Goal: Task Accomplishment & Management: Manage account settings

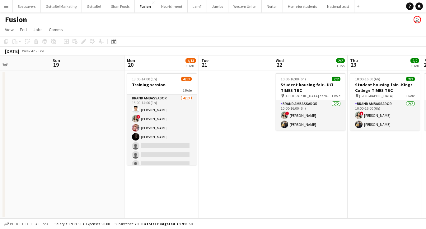
scroll to position [0, 209]
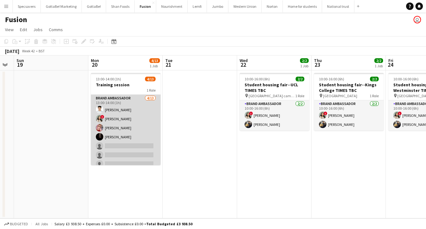
click at [145, 157] on app-card-role "Brand Ambassador 4/13 13:00-14:00 (1h) Parth Chabhadiya ! Kazi Alisha Claire He…" at bounding box center [126, 159] width 70 height 129
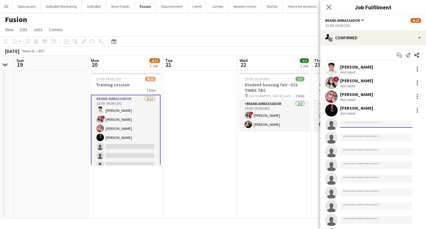
click at [361, 123] on input at bounding box center [376, 123] width 72 height 7
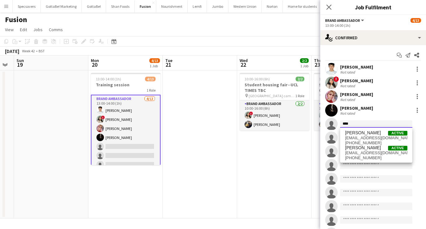
type input "****"
drag, startPoint x: 361, startPoint y: 123, endPoint x: 373, endPoint y: 135, distance: 17.0
click at [373, 135] on span "[PERSON_NAME]" at bounding box center [363, 132] width 36 height 5
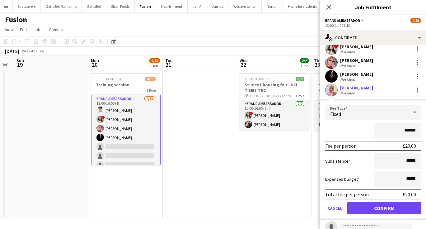
scroll to position [45, 0]
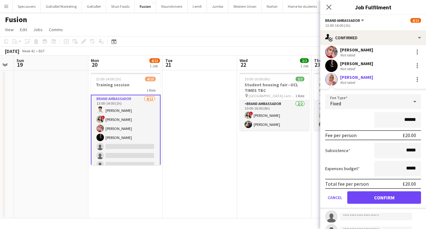
click at [373, 198] on button "Confirm" at bounding box center [384, 197] width 74 height 12
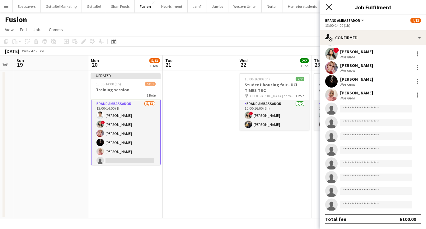
click at [328, 6] on icon "Close pop-in" at bounding box center [329, 7] width 6 height 6
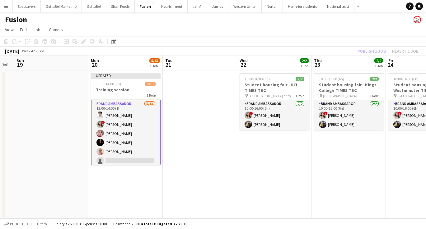
click at [241, 176] on app-date-cell "10:00-16:00 (6h) 2/2 Student housing fair--UCL TIMES TBC pin UCL main campus 1 …" at bounding box center [274, 144] width 74 height 148
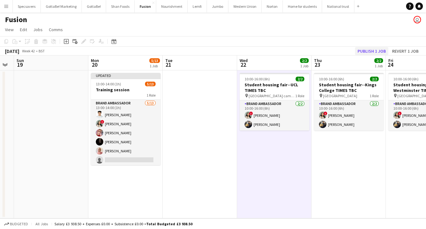
click at [367, 50] on button "Publish 1 job" at bounding box center [371, 51] width 33 height 8
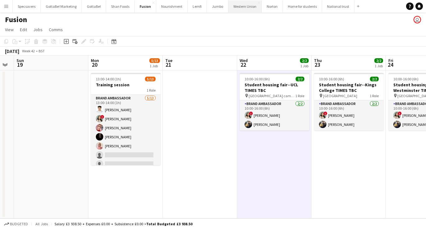
click at [233, 7] on button "Western Union Close" at bounding box center [244, 6] width 33 height 12
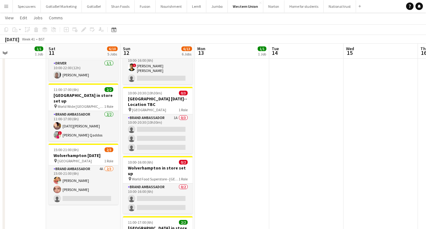
scroll to position [0, 161]
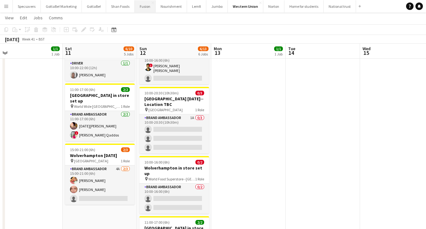
click at [140, 7] on button "Fusion Close" at bounding box center [145, 6] width 21 height 12
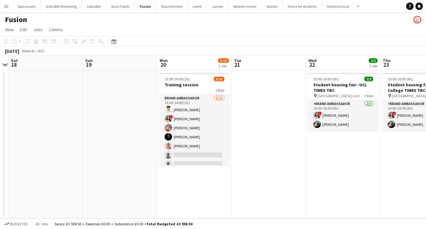
scroll to position [0, 195]
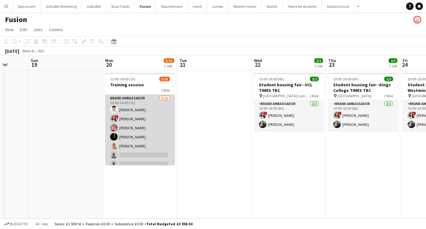
click at [140, 153] on app-card-role "Brand Ambassador 5/13 13:00-14:00 (1h) Parth Chabhadiya ! Kazi Alisha Claire He…" at bounding box center [140, 159] width 70 height 129
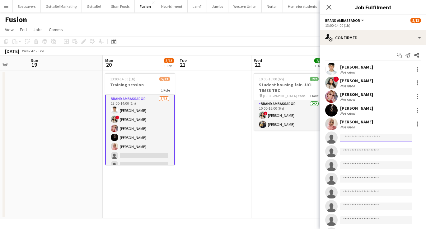
click at [359, 138] on input at bounding box center [376, 137] width 72 height 7
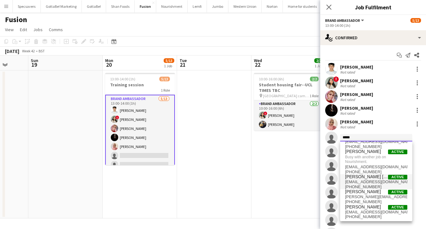
scroll to position [10, 0]
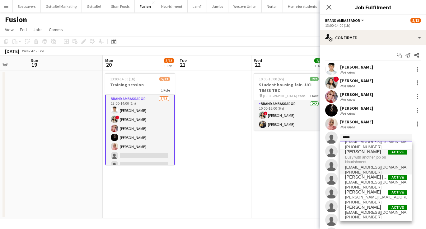
type input "*****"
click at [362, 157] on span "Busy with another job on Nourishment." at bounding box center [376, 159] width 62 height 10
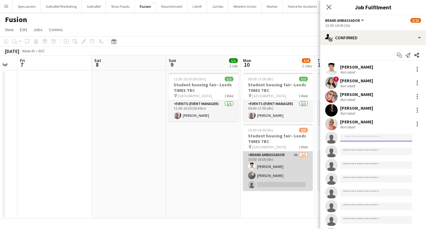
scroll to position [0, 206]
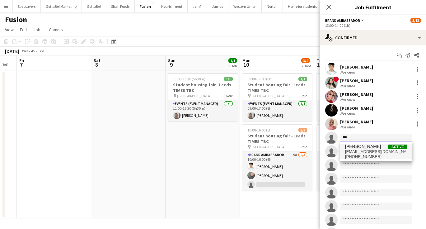
type input "***"
click at [380, 148] on span "Li-Quan Hoang Active" at bounding box center [376, 146] width 62 height 5
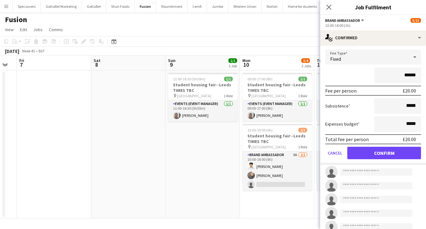
click at [374, 153] on button "Confirm" at bounding box center [384, 153] width 74 height 12
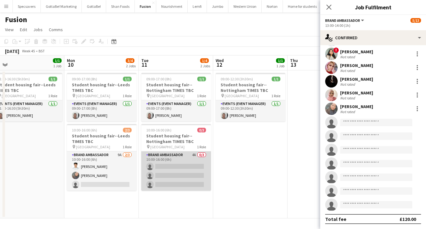
scroll to position [0, 243]
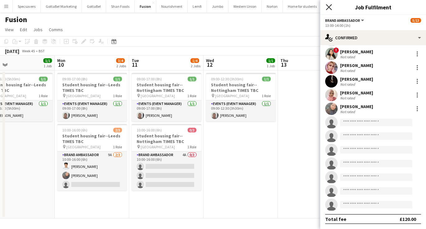
click at [330, 6] on icon "Close pop-in" at bounding box center [329, 7] width 6 height 6
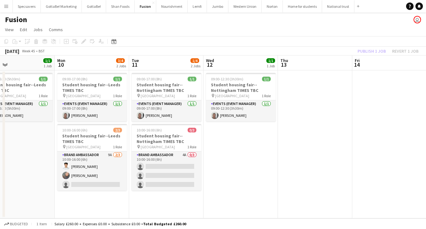
click at [314, 152] on app-date-cell at bounding box center [315, 144] width 74 height 148
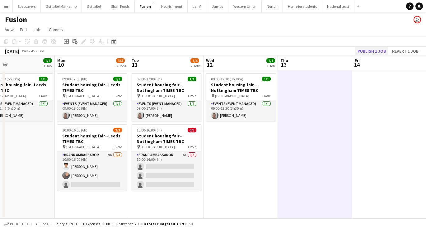
click at [377, 53] on button "Publish 1 job" at bounding box center [371, 51] width 33 height 8
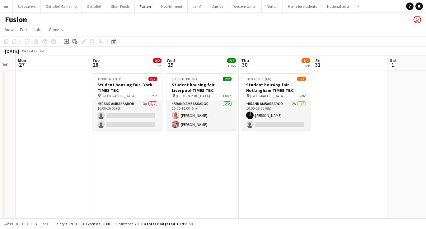
scroll to position [0, 208]
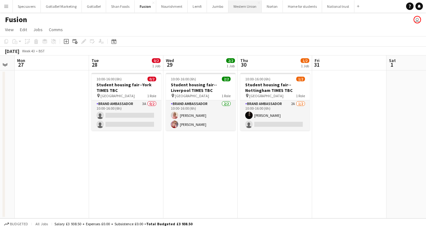
click at [232, 9] on button "Western Union Close" at bounding box center [244, 6] width 33 height 12
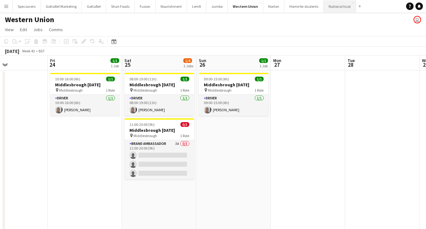
click at [333, 10] on button "National trust Close" at bounding box center [340, 6] width 32 height 12
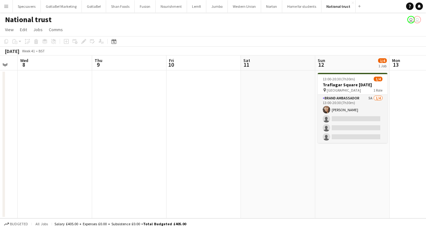
scroll to position [0, 222]
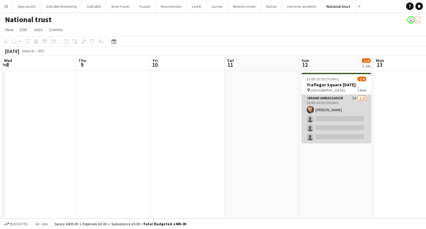
click at [351, 120] on app-card-role "Brand Ambassador 5A 1/4 13:00-20:30 (7h30m) Nayla Sheikh single-neutral-actions…" at bounding box center [337, 119] width 70 height 48
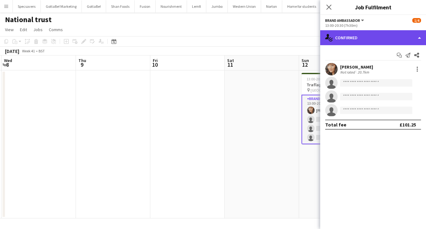
click at [367, 37] on div "single-neutral-actions-check-2 Confirmed" at bounding box center [373, 37] width 106 height 15
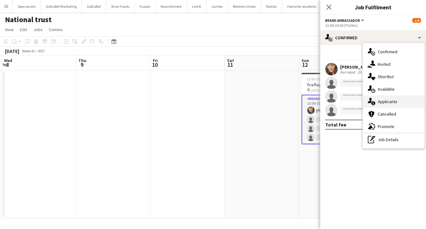
click at [392, 100] on span "Applicants" at bounding box center [388, 102] width 20 height 6
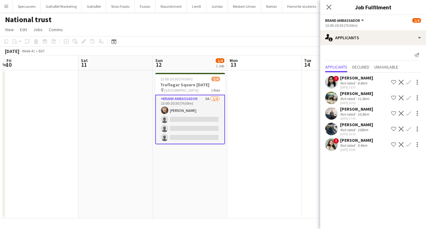
scroll to position [0, 219]
click at [338, 146] on div "! Kazi Alisha Not rated 5.4km 01-10-2025 20:06 Shortlist crew Decline Confirm" at bounding box center [373, 144] width 106 height 14
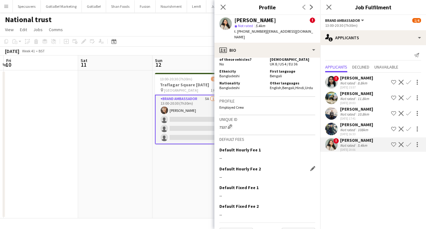
scroll to position [389, 0]
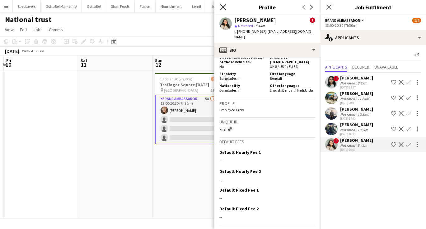
click at [223, 7] on icon at bounding box center [223, 7] width 6 height 6
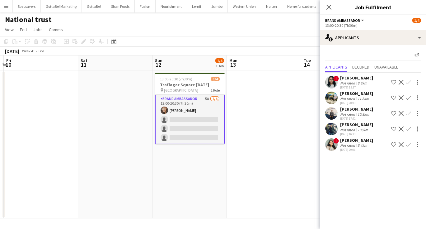
scroll to position [0, 0]
click at [143, 8] on button "Fusion Close" at bounding box center [145, 6] width 21 height 12
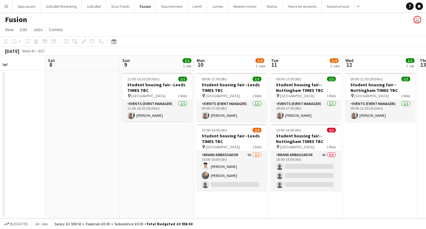
scroll to position [0, 177]
click at [9, 7] on button "Menu" at bounding box center [6, 6] width 12 height 12
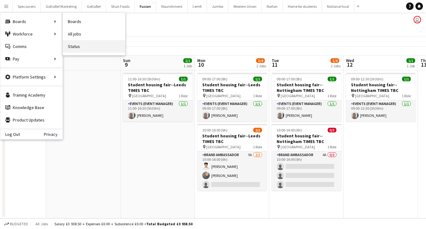
click at [90, 45] on link "Status" at bounding box center [94, 46] width 62 height 12
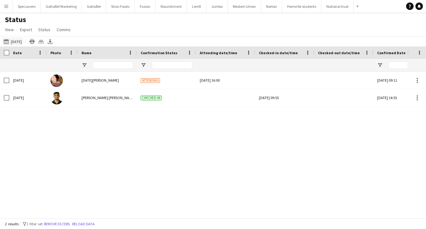
click at [12, 38] on button "02-10-2025 to 08-10-2025 Yesterday" at bounding box center [12, 41] width 21 height 7
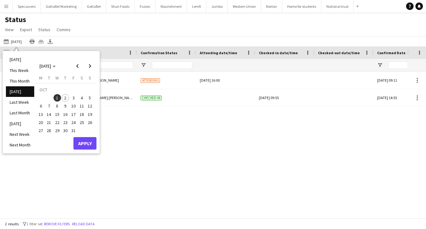
click at [66, 97] on span "2" at bounding box center [65, 97] width 7 height 7
click at [81, 141] on button "Apply" at bounding box center [84, 143] width 23 height 12
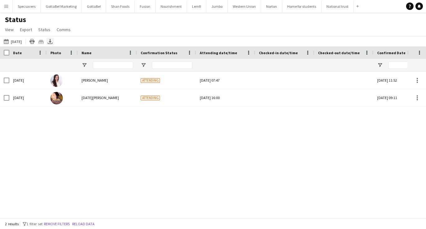
click at [49, 40] on icon "Export XLSX" at bounding box center [50, 41] width 5 height 5
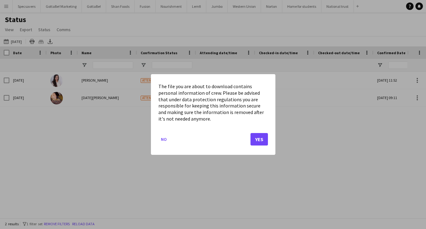
click at [254, 138] on button "Yes" at bounding box center [259, 139] width 17 height 12
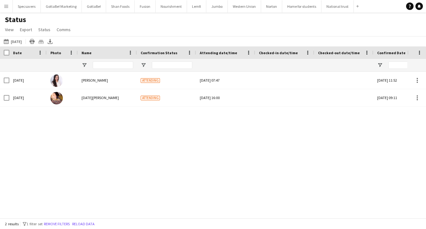
click at [136, 30] on div "Status View Views Default view New view Update view Delete view Edit name Custo…" at bounding box center [213, 25] width 426 height 21
click at [243, 7] on button "Western Union Close" at bounding box center [244, 6] width 33 height 12
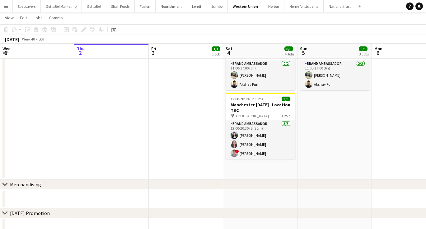
scroll to position [0, 148]
click at [171, 10] on button "Nourishment Close" at bounding box center [171, 6] width 31 height 12
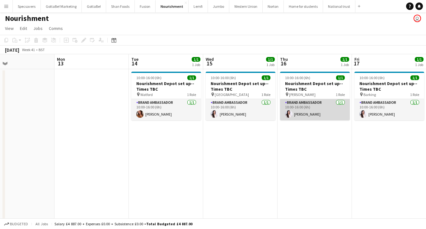
scroll to position [0, 242]
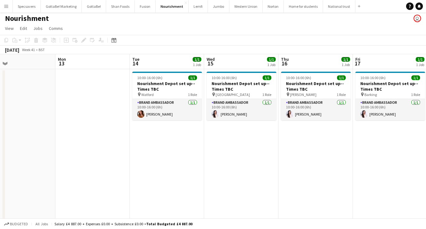
click at [68, 126] on app-date-cell at bounding box center [92, 152] width 74 height 167
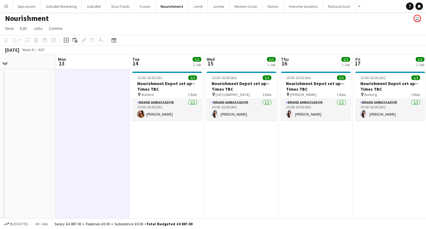
click at [211, 202] on app-date-cell "10:00-16:00 (6h) 1/1 Nourishment Depot set up--Times TBC pin Wembley 1 Role Bra…" at bounding box center [241, 152] width 74 height 167
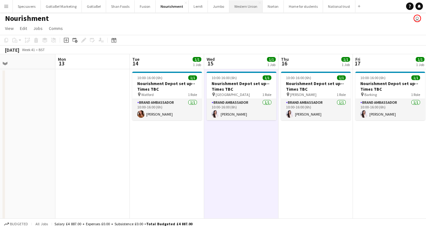
click at [240, 8] on button "Western Union Close" at bounding box center [245, 6] width 33 height 12
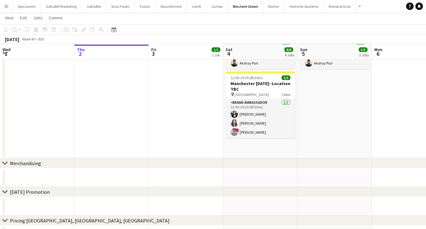
scroll to position [157, 0]
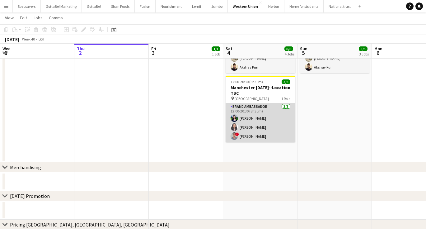
click at [244, 127] on app-card-role "Brand Ambassador [DATE] 12:00-20:30 (8h30m) [PERSON_NAME] [PERSON_NAME] ! [PERS…" at bounding box center [261, 122] width 70 height 39
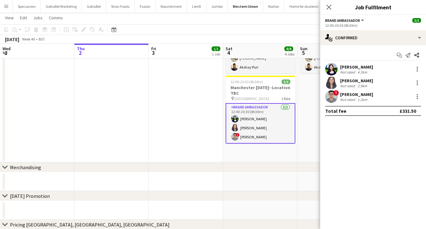
click at [344, 72] on div "Not rated" at bounding box center [348, 72] width 16 height 5
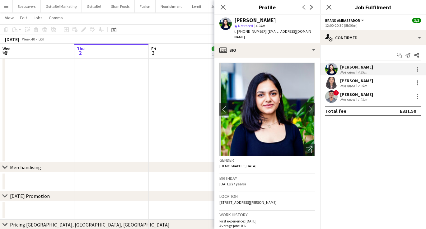
drag, startPoint x: 265, startPoint y: 32, endPoint x: 303, endPoint y: 32, distance: 38.9
click at [303, 32] on span "| medhasinght@gmail.com" at bounding box center [273, 34] width 79 height 10
copy span "[EMAIL_ADDRESS][DOMAIN_NAME]"
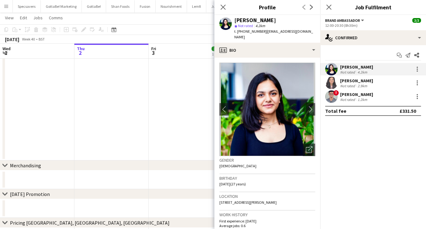
click at [352, 82] on div "[PERSON_NAME]" at bounding box center [356, 81] width 33 height 6
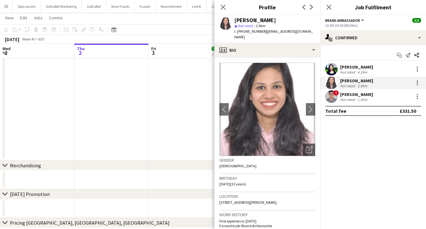
scroll to position [0, 0]
click at [362, 96] on div "[PERSON_NAME]" at bounding box center [356, 94] width 33 height 6
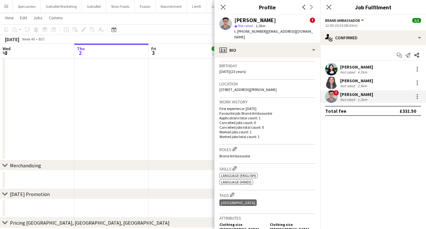
scroll to position [174, 0]
drag, startPoint x: 259, startPoint y: 88, endPoint x: 218, endPoint y: 83, distance: 41.7
click at [218, 83] on app-crew-profile-bio "chevron-left chevron-right Open photos pop-in Alerts chevron-right user 21-11-2…" at bounding box center [267, 143] width 106 height 171
copy span "Vita Circle Square Apartments, Medlock Building, Oxford Road, Manchester, M1 7FA"
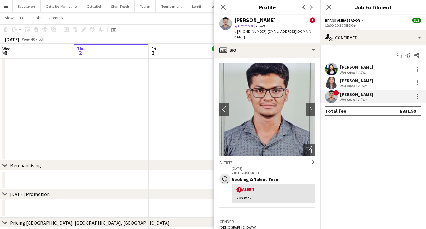
scroll to position [0, 0]
click at [313, 106] on app-icon "chevron-right" at bounding box center [311, 109] width 10 height 7
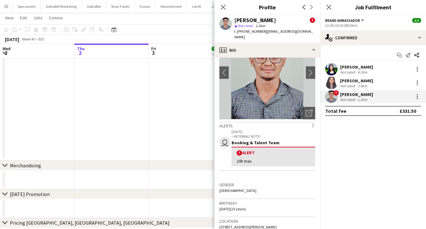
scroll to position [47, 0]
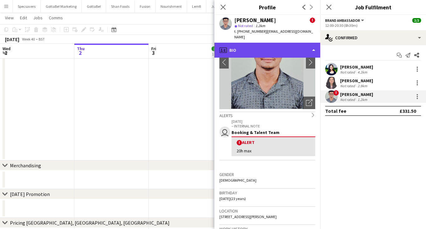
click at [280, 47] on div "profile Bio" at bounding box center [267, 50] width 106 height 15
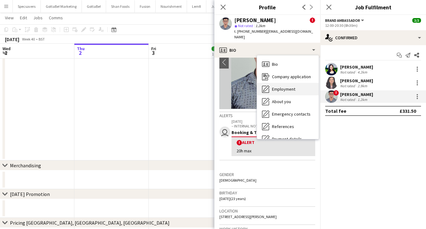
click at [286, 86] on span "Employment" at bounding box center [283, 89] width 23 height 6
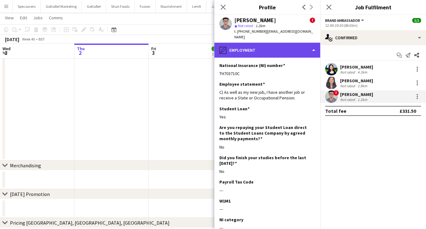
click at [256, 45] on div "pencil4 Employment" at bounding box center [267, 50] width 106 height 15
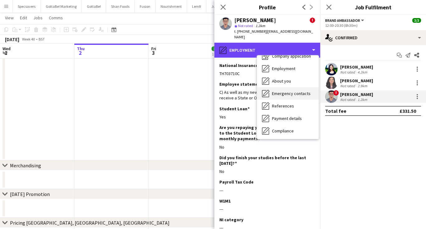
scroll to position [22, 0]
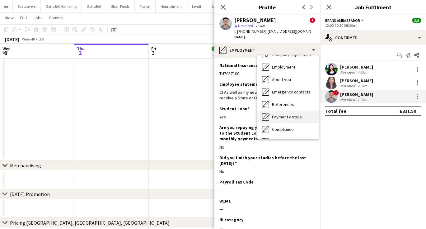
click at [293, 114] on span "Payment details" at bounding box center [287, 117] width 30 height 6
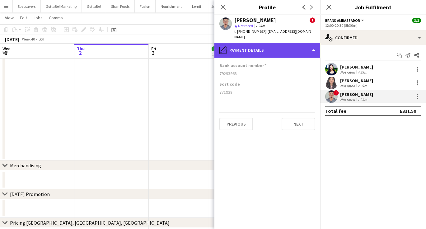
click at [250, 50] on div "pencil4 Payment details" at bounding box center [267, 50] width 106 height 15
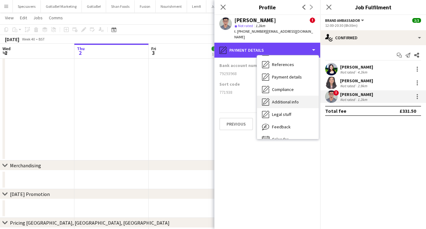
scroll to position [63, 0]
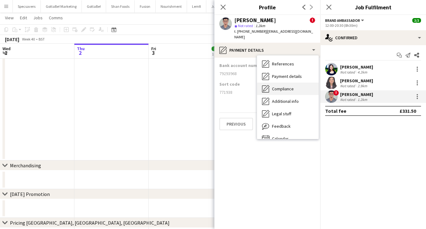
click at [291, 82] on div "Compliance Compliance" at bounding box center [288, 88] width 62 height 12
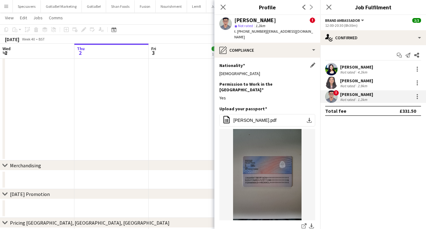
scroll to position [0, 0]
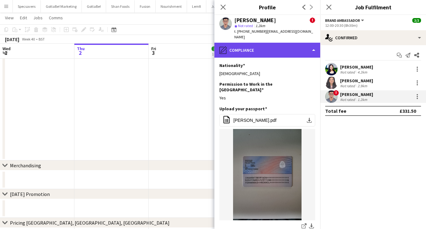
click at [268, 47] on div "pencil4 Compliance" at bounding box center [267, 50] width 106 height 15
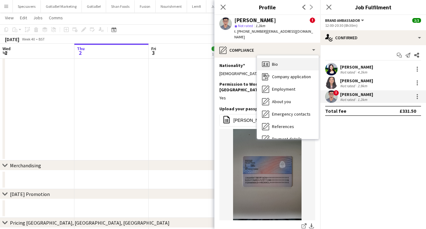
click at [278, 61] on span "Bio" at bounding box center [275, 64] width 6 height 6
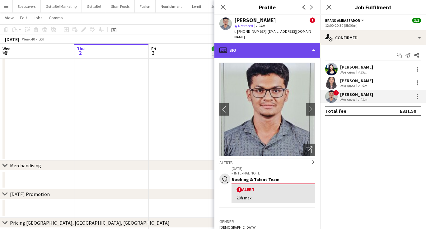
click at [290, 48] on div "profile Bio" at bounding box center [267, 50] width 106 height 15
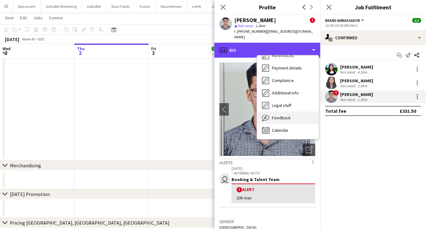
scroll to position [71, 0]
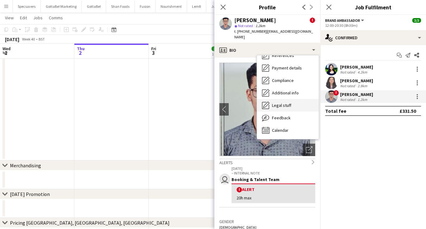
click at [288, 102] on span "Legal stuff" at bounding box center [281, 105] width 19 height 6
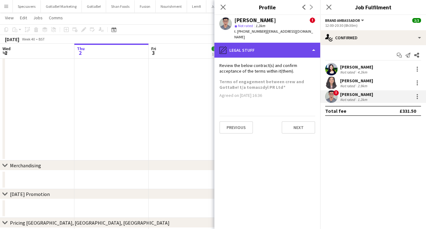
click at [279, 43] on div "pencil4 Legal stuff" at bounding box center [267, 50] width 106 height 15
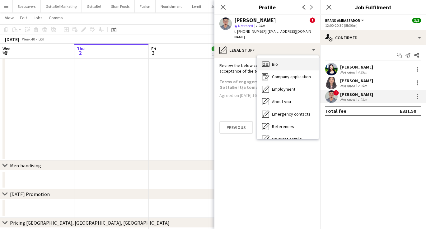
scroll to position [0, 0]
click at [276, 61] on span "Bio" at bounding box center [275, 64] width 6 height 6
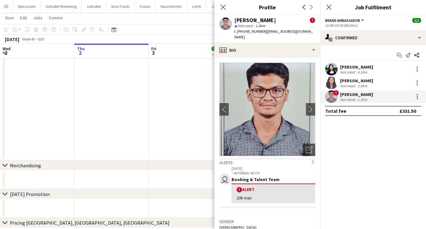
click at [275, 63] on img at bounding box center [267, 109] width 96 height 93
drag, startPoint x: 264, startPoint y: 31, endPoint x: 311, endPoint y: 35, distance: 46.8
click at [311, 35] on div "Nikhil Fernandes ! star Not rated 1.2km t. +447392937790 | nikhilfernandes2002@…" at bounding box center [267, 29] width 106 height 28
copy span "[EMAIL_ADDRESS][DOMAIN_NAME]"
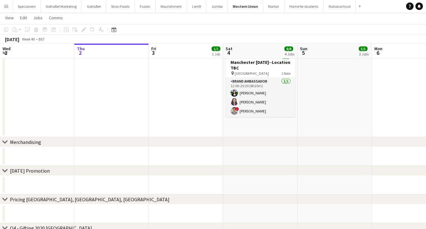
scroll to position [179, 0]
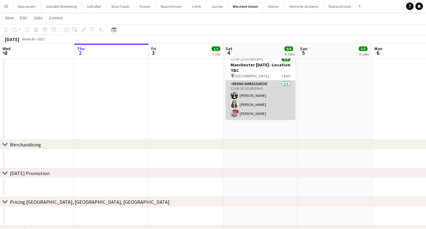
click at [241, 110] on app-card-role "Brand Ambassador [DATE] 12:00-20:30 (8h30m) [PERSON_NAME] [PERSON_NAME] ! [PERS…" at bounding box center [261, 99] width 70 height 39
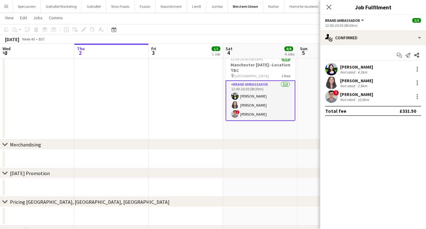
click at [362, 97] on div "10.8km" at bounding box center [363, 99] width 14 height 5
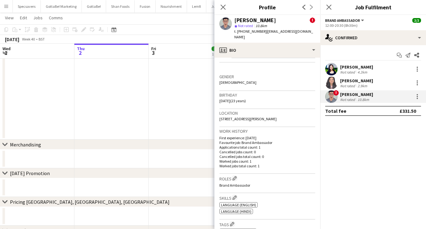
scroll to position [144, 0]
click at [166, 118] on app-date-cell "16:30-21:30 (5h) 1/1 Manchester [DATE] pin Manchester hotel 1 Role Driver [DATE…" at bounding box center [186, 14] width 74 height 249
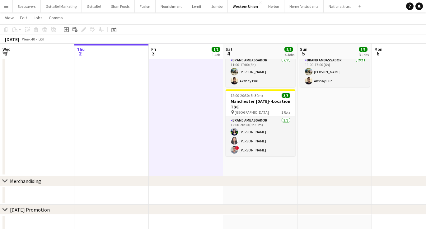
scroll to position [143, 0]
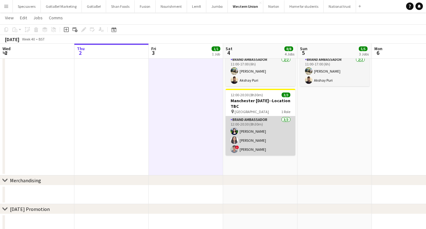
click at [255, 126] on app-card-role "Brand Ambassador [DATE] 12:00-20:30 (8h30m) [PERSON_NAME] [PERSON_NAME] ! [PERS…" at bounding box center [261, 135] width 70 height 39
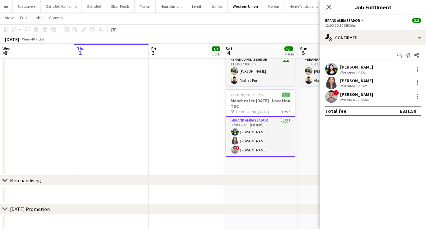
click at [359, 68] on div "[PERSON_NAME]" at bounding box center [356, 67] width 33 height 6
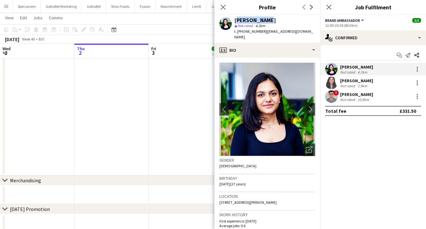
drag, startPoint x: 266, startPoint y: 20, endPoint x: 236, endPoint y: 19, distance: 29.6
click at [236, 19] on div "[PERSON_NAME]" at bounding box center [255, 20] width 42 height 6
copy div "[PERSON_NAME]"
drag, startPoint x: 261, startPoint y: 31, endPoint x: 243, endPoint y: 32, distance: 18.7
click at [243, 32] on span "t. [PHONE_NUMBER]" at bounding box center [250, 31] width 32 height 5
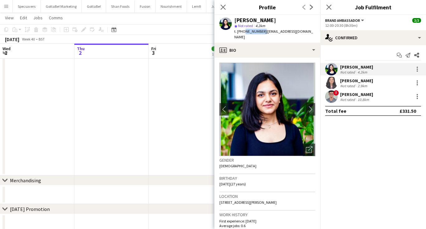
copy span "7436684636"
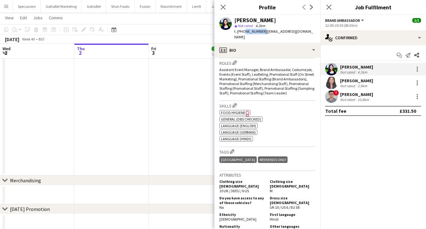
scroll to position [205, 0]
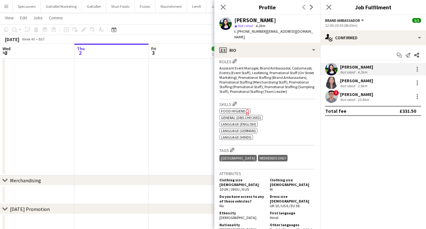
click at [355, 84] on div "Not rated" at bounding box center [348, 85] width 16 height 5
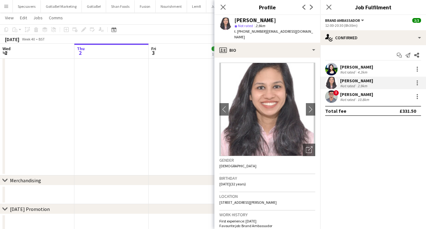
drag, startPoint x: 235, startPoint y: 20, endPoint x: 281, endPoint y: 21, distance: 46.1
click at [276, 21] on div "[PERSON_NAME]" at bounding box center [255, 20] width 42 height 6
copy div "[PERSON_NAME]"
drag, startPoint x: 263, startPoint y: 31, endPoint x: 243, endPoint y: 32, distance: 19.6
click at [243, 32] on span "t. [PHONE_NUMBER]" at bounding box center [250, 31] width 32 height 5
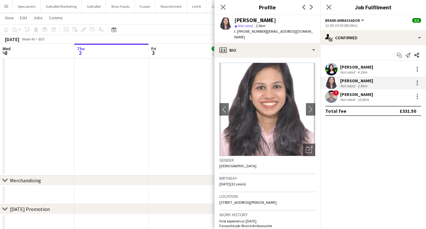
copy span "07760817475"
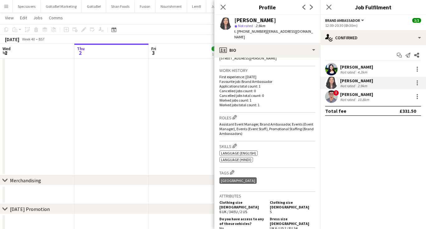
scroll to position [144, 0]
click at [347, 91] on div "[PERSON_NAME]" at bounding box center [356, 94] width 33 height 6
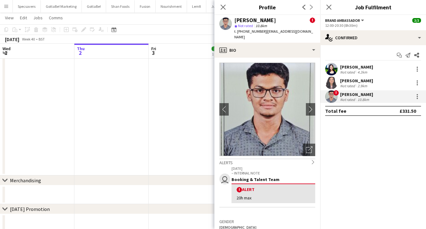
drag, startPoint x: 275, startPoint y: 20, endPoint x: 235, endPoint y: 19, distance: 40.5
click at [235, 19] on div "[PERSON_NAME]" at bounding box center [255, 20] width 42 height 6
copy div "[PERSON_NAME]"
drag, startPoint x: 261, startPoint y: 32, endPoint x: 244, endPoint y: 32, distance: 17.4
click at [244, 32] on span "t. [PHONE_NUMBER]" at bounding box center [250, 31] width 32 height 5
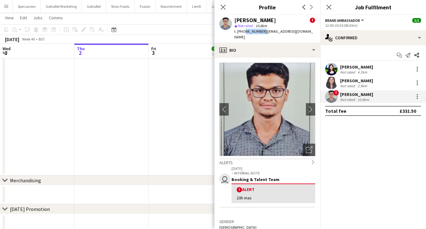
copy span "7392937790"
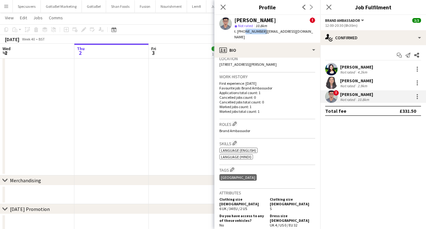
scroll to position [209, 0]
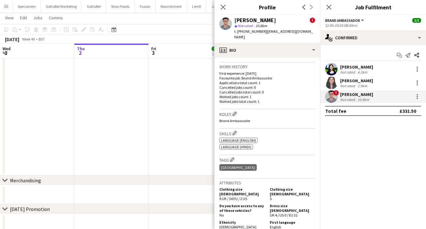
click at [164, 96] on app-date-cell "16:30-21:30 (5h) 1/1 Manchester [DATE] pin Manchester hotel 1 Role Driver [DATE…" at bounding box center [186, 50] width 74 height 249
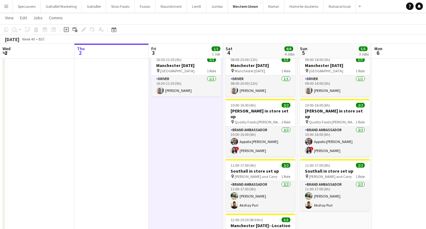
scroll to position [18, 0]
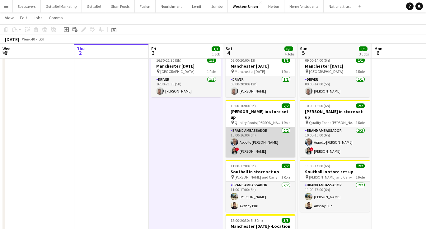
click at [254, 144] on app-card-role "Brand Ambassador [DATE] 10:00-16:00 (6h) Appollo [PERSON_NAME] ! [PERSON_NAME]" at bounding box center [261, 142] width 70 height 30
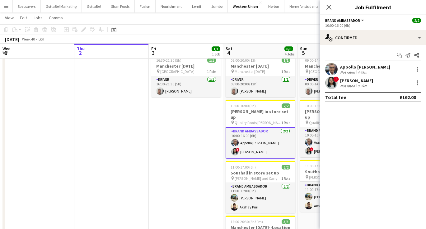
click at [363, 68] on div "Appollo [PERSON_NAME]" at bounding box center [365, 67] width 50 height 6
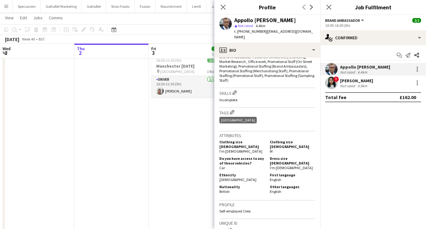
scroll to position [230, 0]
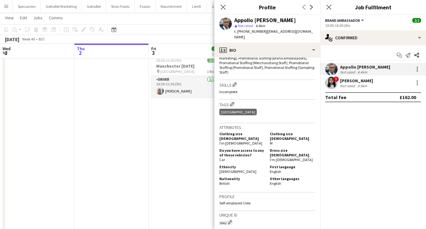
click at [346, 80] on div "[PERSON_NAME]" at bounding box center [356, 81] width 33 height 6
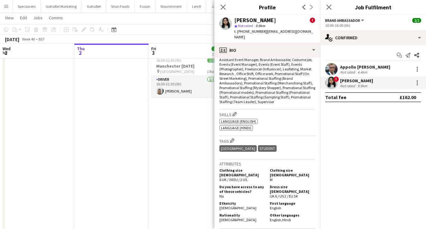
scroll to position [276, 0]
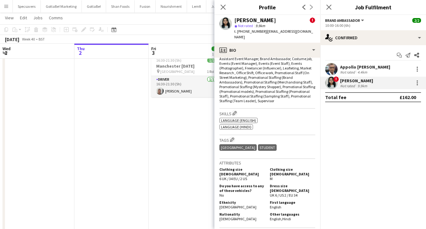
click at [157, 144] on app-date-cell "16:30-21:30 (5h) 1/1 Manchester [DATE] pin Manchester hotel 1 Role Driver [DATE…" at bounding box center [186, 176] width 74 height 249
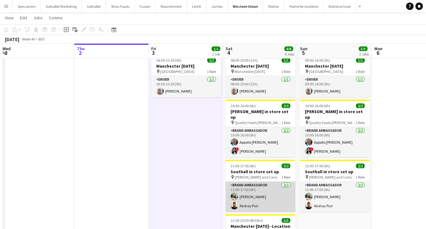
click at [255, 189] on app-card-role "Brand Ambassador [DATE] 11:00-17:00 (6h) [PERSON_NAME]" at bounding box center [261, 196] width 70 height 30
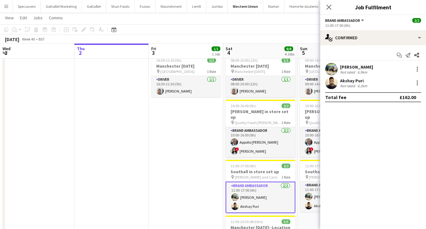
click at [351, 68] on div "[PERSON_NAME]" at bounding box center [356, 67] width 33 height 6
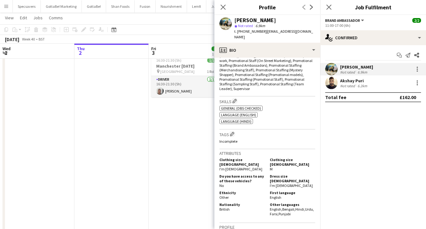
scroll to position [230, 0]
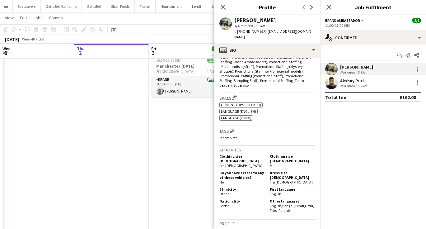
click at [355, 82] on div "Akshay Puri" at bounding box center [354, 81] width 28 height 6
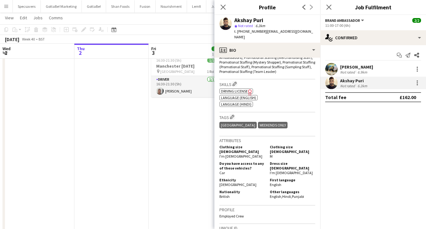
scroll to position [237, 0]
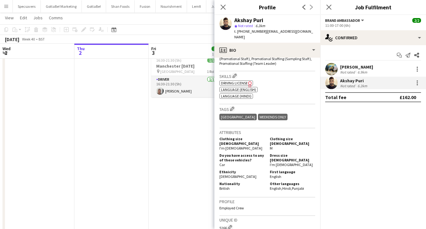
click at [169, 135] on app-date-cell "16:30-21:30 (5h) 1/1 Manchester [DATE] pin Manchester hotel 1 Role Driver [DATE…" at bounding box center [186, 176] width 74 height 249
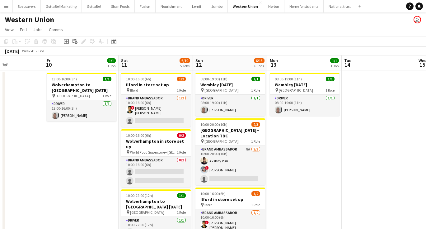
scroll to position [0, 178]
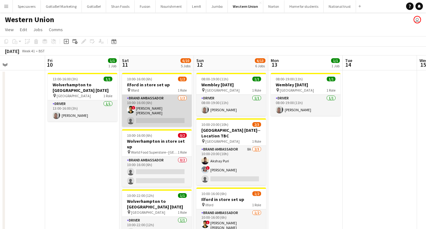
click at [167, 111] on app-card-role "Brand Ambassador [DATE] 10:00-16:00 (6h) ! smit [PERSON_NAME] single-neutral-ac…" at bounding box center [157, 111] width 70 height 32
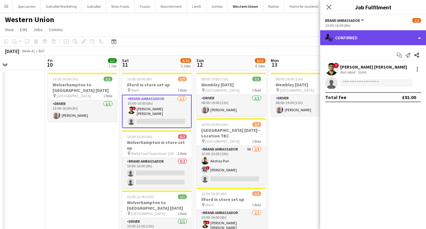
click at [377, 38] on div "single-neutral-actions-check-2 Confirmed" at bounding box center [373, 37] width 106 height 15
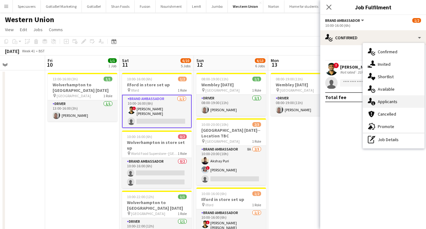
click at [384, 103] on span "Applicants" at bounding box center [388, 102] width 20 height 6
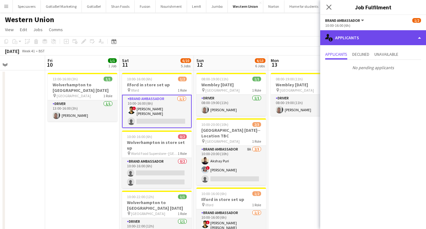
click at [370, 35] on div "single-neutral-actions-information Applicants" at bounding box center [373, 37] width 106 height 15
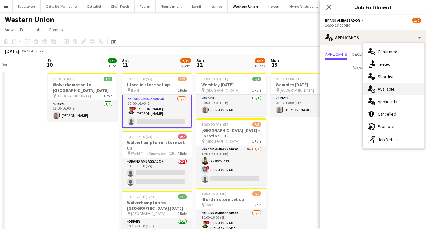
click at [392, 91] on span "Available" at bounding box center [386, 89] width 17 height 6
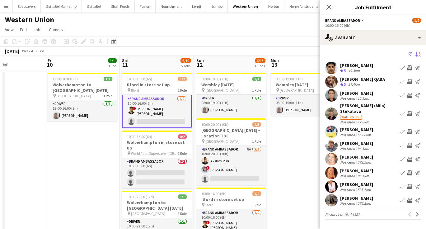
click at [419, 55] on app-icon "Sort asc" at bounding box center [417, 55] width 5 height 6
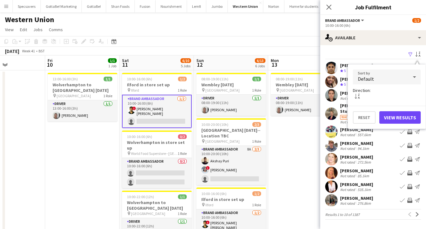
click at [404, 85] on mat-select "Default" at bounding box center [387, 77] width 68 height 16
click at [403, 81] on div "Default" at bounding box center [380, 76] width 55 height 15
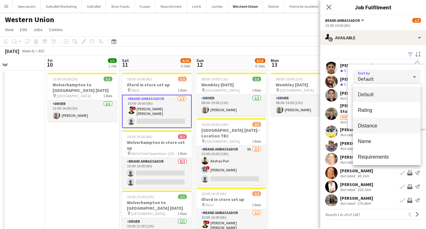
click at [381, 125] on span "Distance" at bounding box center [387, 126] width 58 height 6
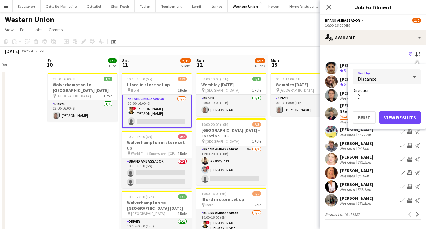
click at [402, 112] on button "View Results" at bounding box center [399, 117] width 41 height 12
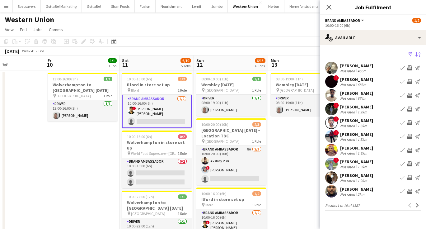
click at [352, 68] on div "Not rated" at bounding box center [348, 70] width 16 height 5
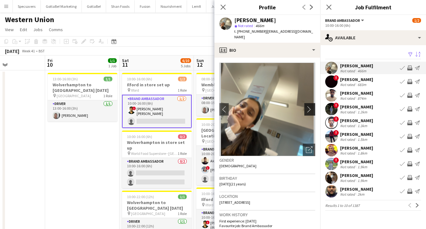
scroll to position [0, 0]
click at [311, 106] on app-icon "chevron-right" at bounding box center [311, 109] width 10 height 7
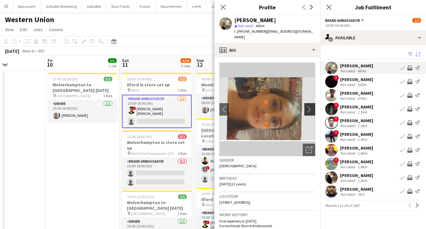
click at [311, 106] on app-icon "chevron-right" at bounding box center [311, 109] width 10 height 7
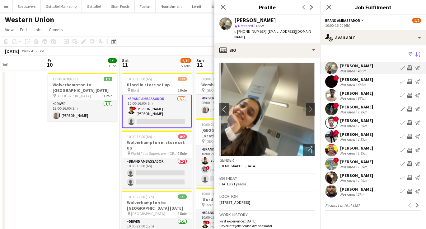
click at [371, 84] on div "! [PERSON_NAME] Not rated 683m Book crew Invite crew Send notification" at bounding box center [373, 81] width 106 height 12
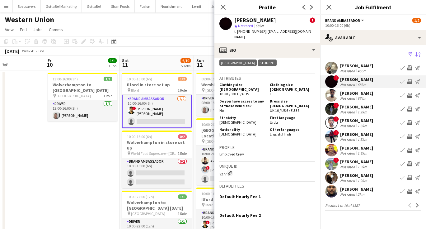
scroll to position [325, 0]
click at [359, 96] on div "874m" at bounding box center [361, 98] width 11 height 5
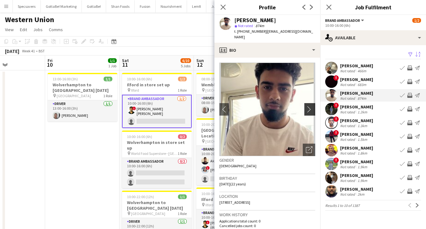
scroll to position [0, 0]
click at [311, 106] on app-icon "chevron-right" at bounding box center [311, 109] width 10 height 7
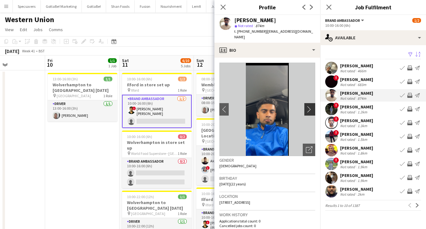
click at [311, 106] on app-icon "chevron-right" at bounding box center [311, 109] width 10 height 7
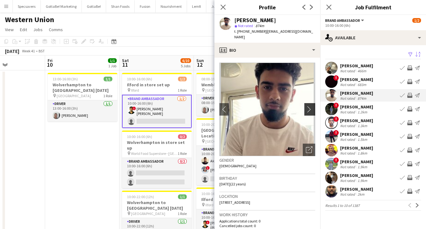
click at [311, 106] on app-icon "chevron-right" at bounding box center [311, 109] width 10 height 7
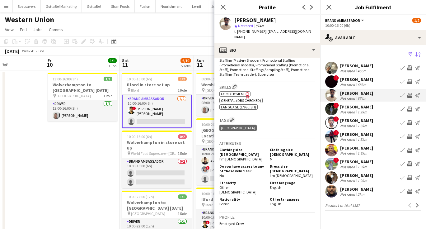
scroll to position [225, 0]
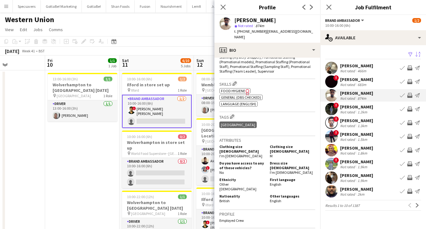
click at [346, 112] on div "Not rated" at bounding box center [348, 112] width 16 height 5
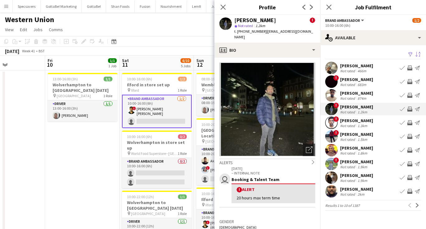
scroll to position [0, 0]
click at [350, 120] on div "[PERSON_NAME]" at bounding box center [356, 121] width 33 height 6
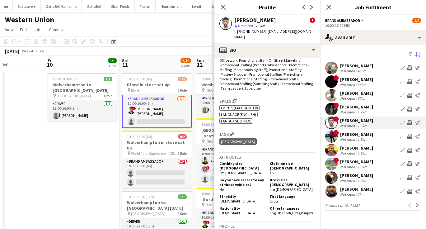
scroll to position [302, 0]
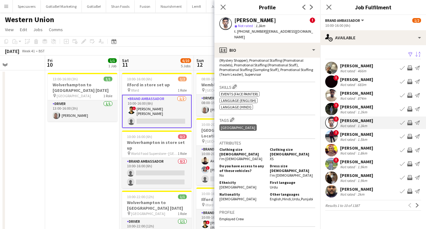
click at [368, 138] on div "1.5km" at bounding box center [362, 139] width 12 height 5
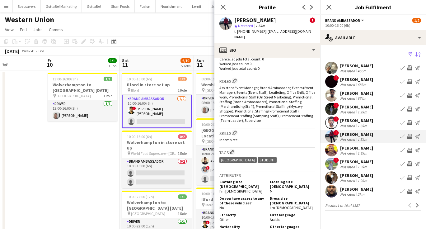
scroll to position [163, 0]
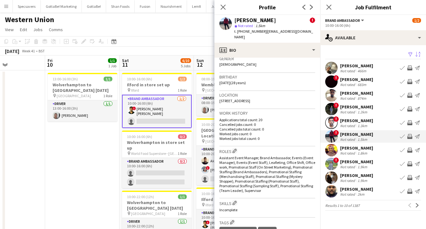
click at [354, 145] on div "[PERSON_NAME]" at bounding box center [356, 148] width 33 height 6
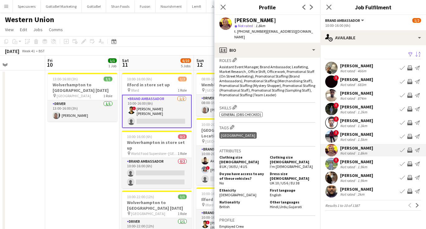
scroll to position [207, 0]
click at [351, 164] on div "Not rated" at bounding box center [348, 166] width 16 height 5
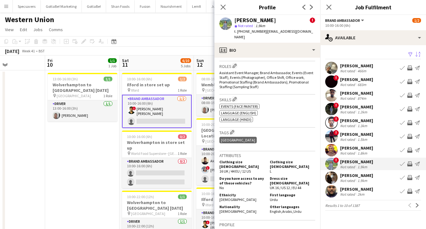
scroll to position [254, 0]
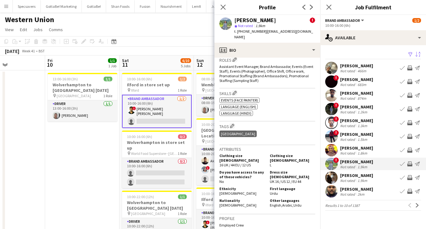
click at [358, 180] on div "1.9km" at bounding box center [362, 180] width 12 height 5
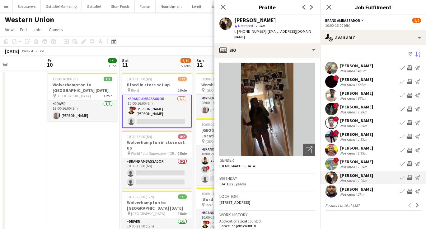
scroll to position [0, 0]
click at [373, 190] on div "[PERSON_NAME]" at bounding box center [356, 189] width 33 height 6
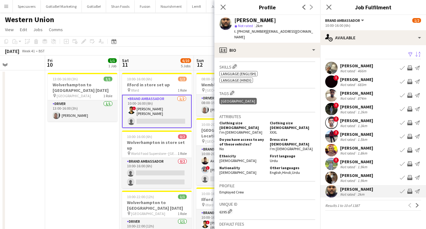
scroll to position [233, 0]
click at [417, 204] on app-icon "Next" at bounding box center [417, 205] width 4 height 4
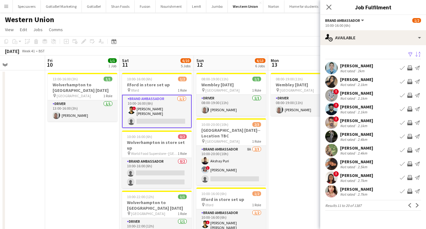
click at [368, 69] on div "Not rated 2km" at bounding box center [356, 70] width 33 height 5
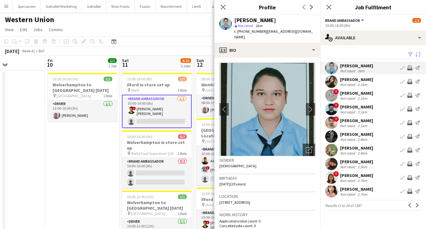
scroll to position [0, 0]
click at [359, 83] on div "2.1km" at bounding box center [362, 84] width 12 height 5
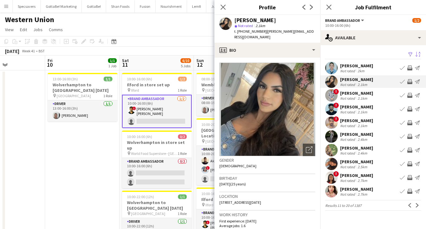
click at [358, 96] on div "2.1km" at bounding box center [362, 98] width 12 height 5
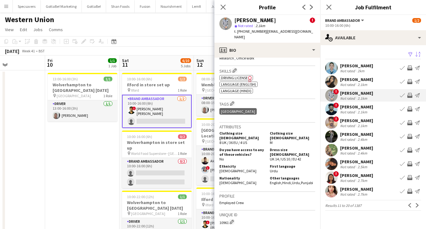
scroll to position [269, 0]
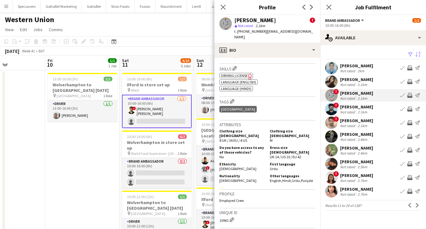
click at [352, 105] on div "[PERSON_NAME]" at bounding box center [356, 107] width 33 height 6
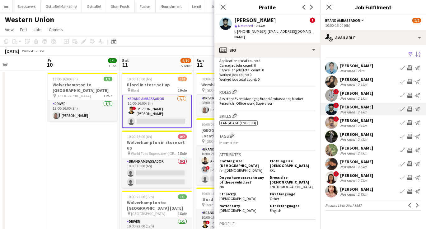
scroll to position [225, 0]
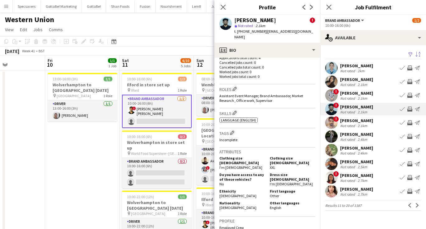
click at [358, 118] on div "[PERSON_NAME]" at bounding box center [356, 121] width 33 height 6
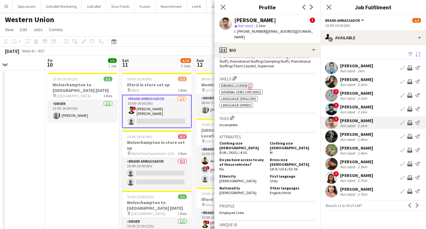
scroll to position [293, 0]
click at [351, 138] on div "Not rated" at bounding box center [348, 139] width 16 height 5
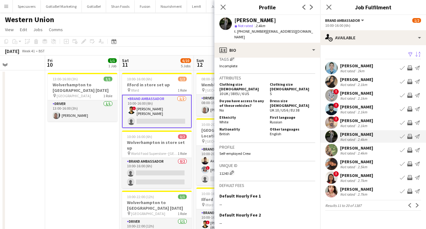
scroll to position [306, 0]
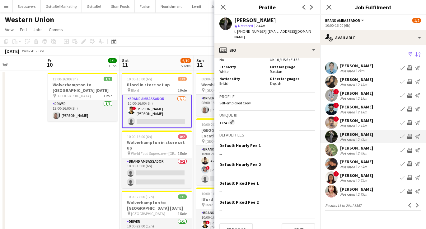
click at [346, 151] on div "Not rated" at bounding box center [348, 153] width 16 height 5
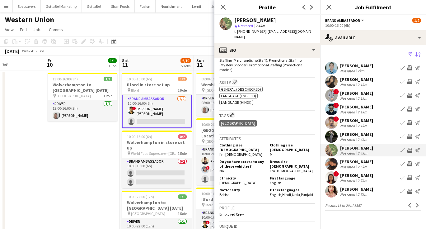
scroll to position [268, 0]
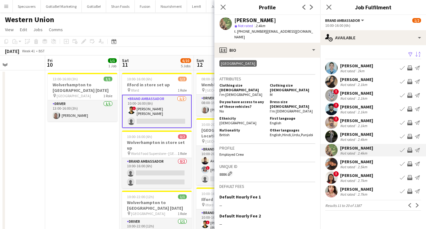
click at [359, 190] on div "[PERSON_NAME]" at bounding box center [356, 189] width 33 height 6
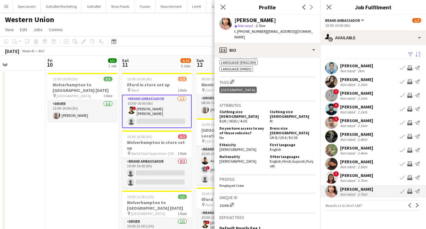
scroll to position [289, 0]
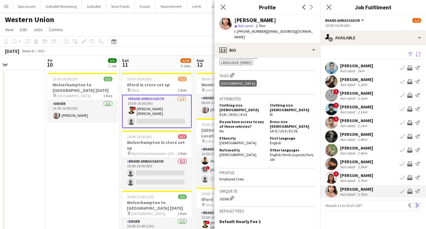
click at [417, 205] on app-icon "Next" at bounding box center [417, 205] width 4 height 4
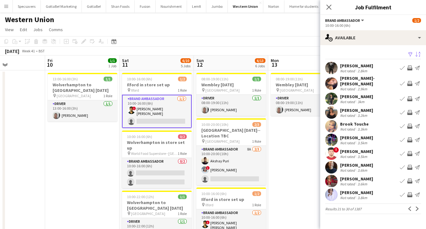
click at [351, 68] on div "Not rated" at bounding box center [348, 70] width 16 height 5
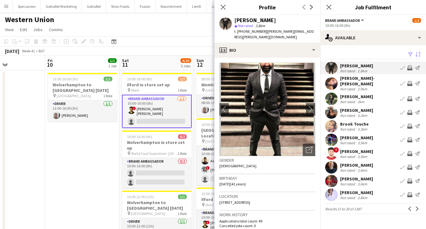
click at [362, 94] on div "[PERSON_NAME]" at bounding box center [356, 97] width 33 height 6
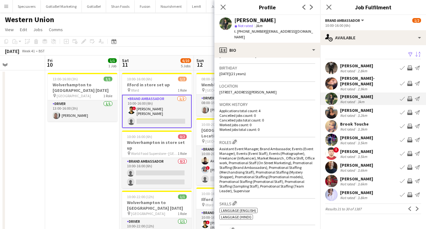
scroll to position [112, 0]
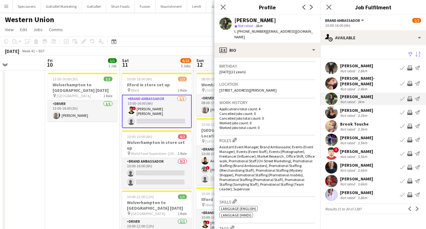
click at [151, 37] on app-toolbar "Copy Paste Paste Command V Paste with crew Command Shift V Paste linked Job [GE…" at bounding box center [213, 41] width 426 height 11
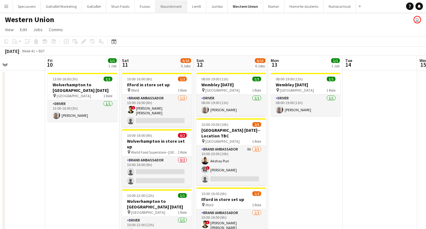
click at [170, 9] on button "Nourishment Close" at bounding box center [171, 6] width 31 height 12
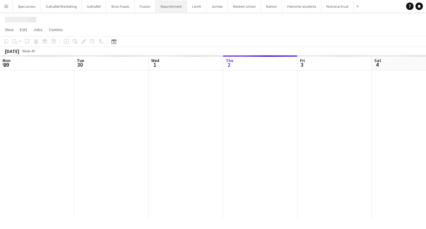
scroll to position [0, 149]
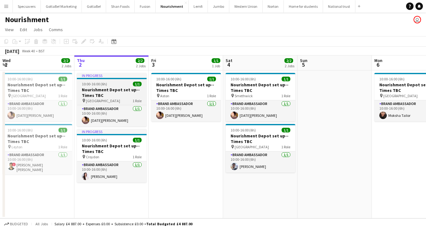
click at [109, 88] on h3 "Nourishment Depot set up--Times TBC" at bounding box center [112, 92] width 70 height 11
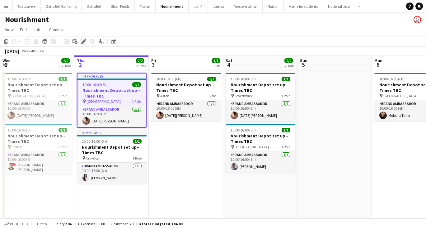
click at [84, 41] on icon at bounding box center [83, 41] width 3 height 3
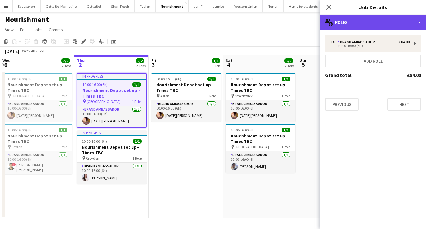
click at [387, 24] on div "multiple-users-add Roles" at bounding box center [373, 22] width 106 height 15
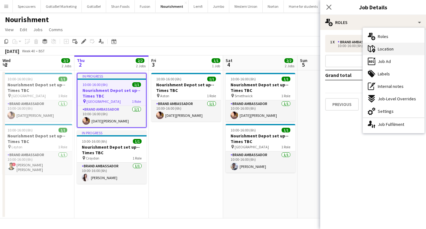
click at [388, 47] on span "Location" at bounding box center [386, 49] width 16 height 6
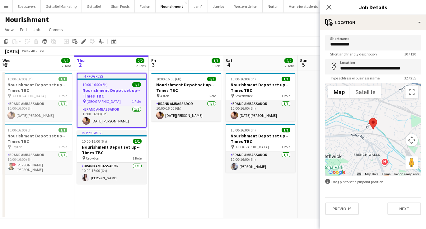
click at [264, 209] on app-date-cell "10:00-16:00 (6h) 1/1 Nourishment Depot set up--Times TBC pin Smethwick 1 Role B…" at bounding box center [260, 144] width 74 height 148
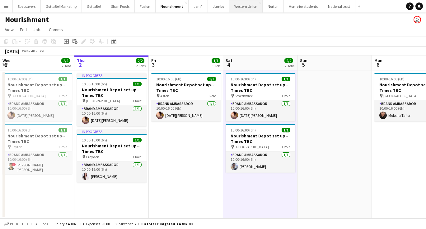
click at [246, 2] on button "Western Union Close" at bounding box center [245, 6] width 33 height 12
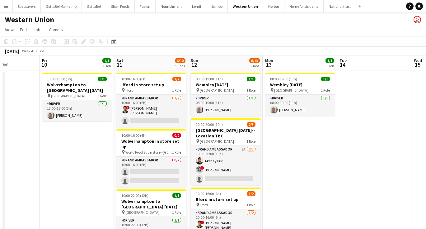
scroll to position [0, 182]
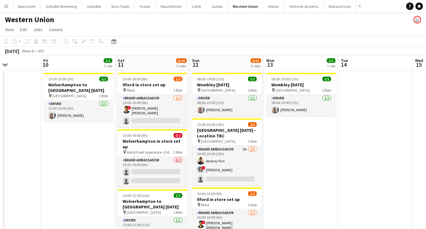
click at [4, 8] on app-icon "Menu" at bounding box center [6, 6] width 5 height 5
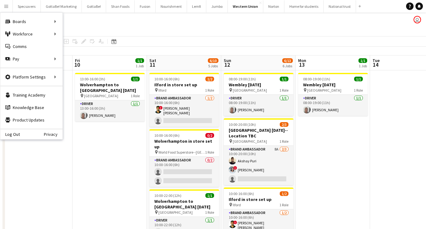
scroll to position [0, 148]
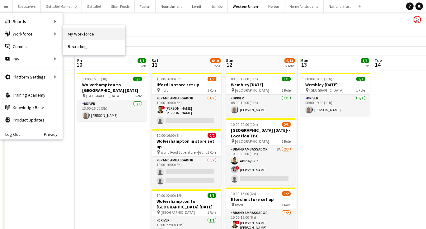
click at [90, 34] on link "My Workforce" at bounding box center [94, 34] width 62 height 12
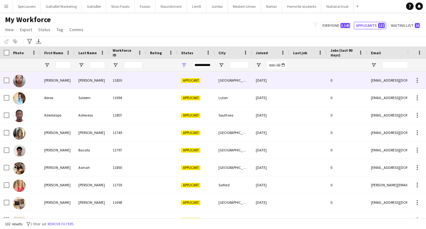
click at [136, 84] on div "11820" at bounding box center [127, 80] width 37 height 17
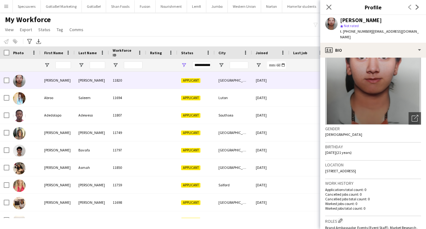
scroll to position [16, 0]
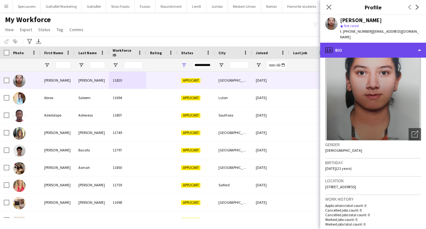
click at [400, 43] on div "profile Bio" at bounding box center [373, 50] width 106 height 15
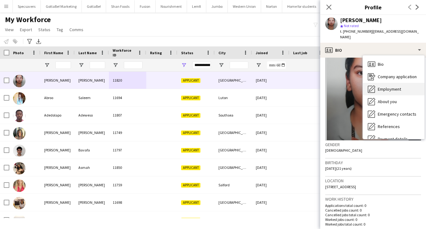
click at [401, 86] on span "Employment" at bounding box center [389, 89] width 23 height 6
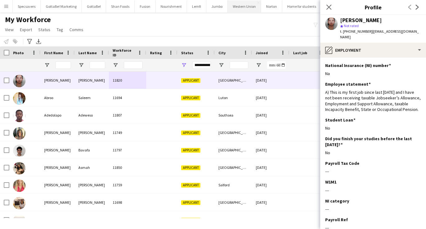
click at [232, 8] on button "Western Union Close" at bounding box center [244, 6] width 33 height 12
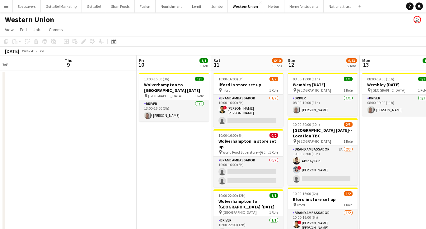
click at [8, 11] on button "Menu" at bounding box center [6, 6] width 12 height 12
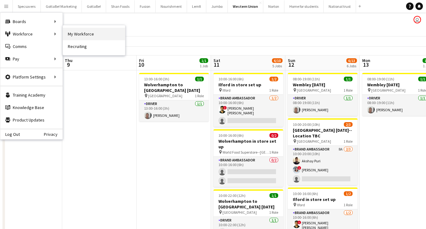
click at [81, 33] on link "My Workforce" at bounding box center [94, 34] width 62 height 12
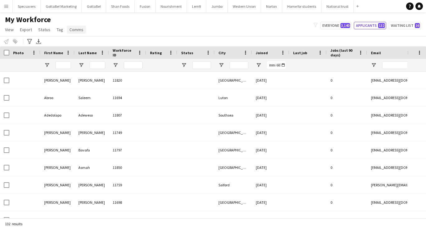
type input "**********"
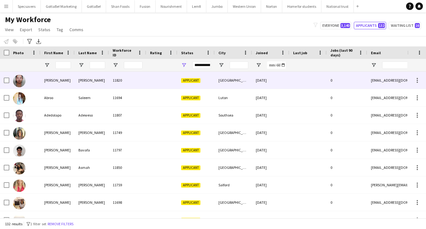
click at [73, 76] on div "[PERSON_NAME]" at bounding box center [57, 80] width 34 height 17
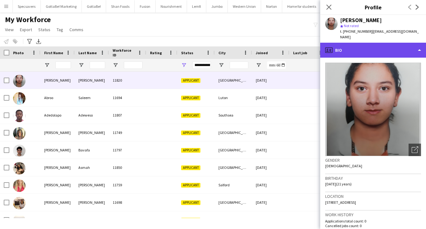
click at [375, 49] on div "profile Bio" at bounding box center [373, 50] width 106 height 15
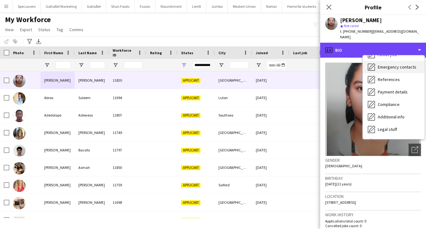
scroll to position [58, 0]
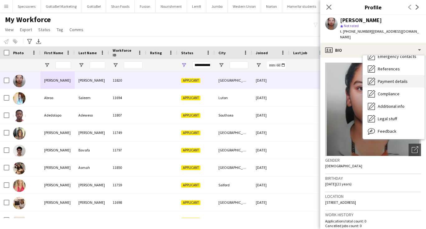
click at [392, 78] on span "Payment details" at bounding box center [393, 81] width 30 height 6
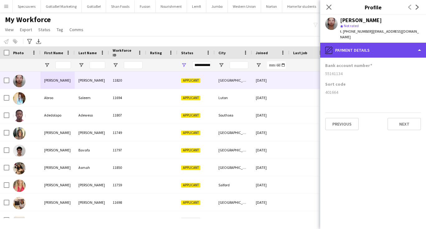
click at [366, 45] on div "pencil4 Payment details" at bounding box center [373, 50] width 106 height 15
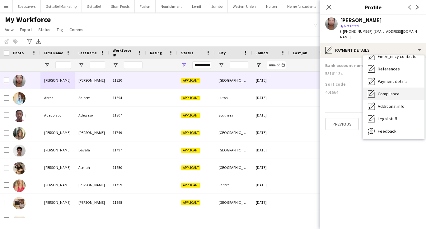
click at [386, 91] on span "Compliance" at bounding box center [389, 94] width 22 height 6
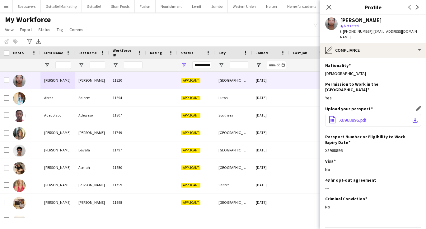
click at [364, 118] on span "X8968896.pdf" at bounding box center [352, 120] width 27 height 5
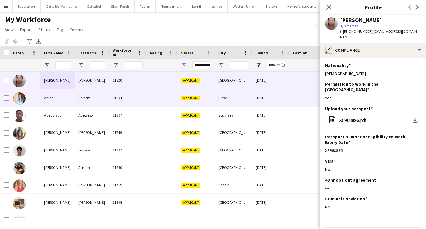
click at [81, 98] on div "Saleem" at bounding box center [92, 97] width 34 height 17
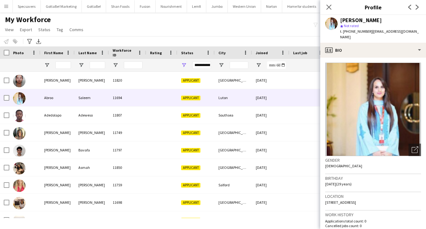
scroll to position [0, 0]
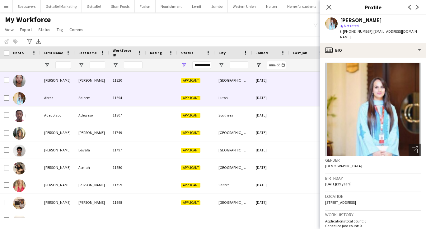
click at [196, 81] on span "Applicant" at bounding box center [190, 80] width 19 height 5
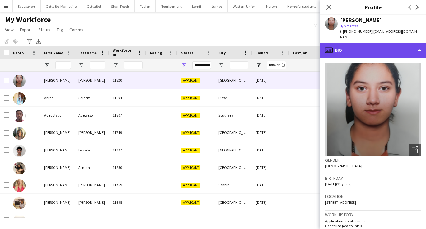
click at [375, 44] on div "profile Bio" at bounding box center [373, 50] width 106 height 15
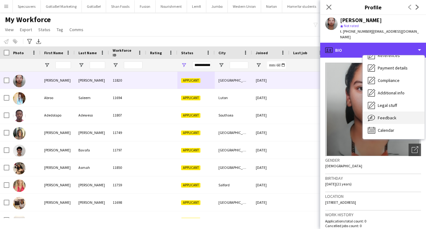
scroll to position [71, 0]
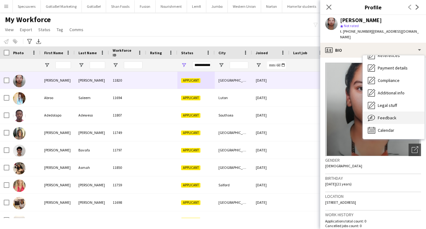
click at [391, 111] on div "Feedback Feedback" at bounding box center [394, 117] width 62 height 12
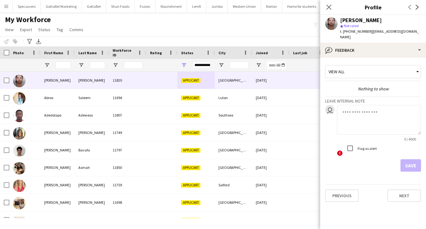
click at [356, 107] on textarea at bounding box center [379, 120] width 84 height 30
type textarea "**********"
click at [410, 159] on button "Save" at bounding box center [411, 165] width 21 height 12
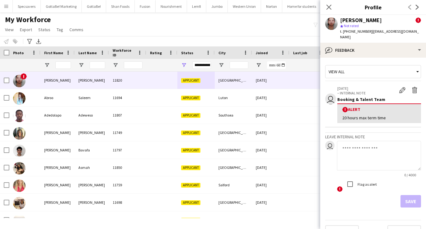
click at [251, 34] on div "My Workforce View Views Default view New view Update view Delete view Edit name…" at bounding box center [213, 25] width 426 height 21
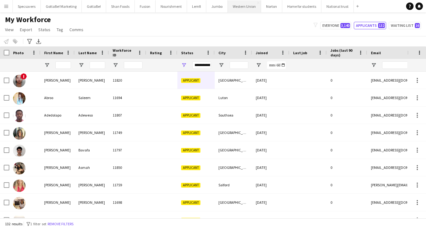
click at [242, 11] on button "Western Union Close" at bounding box center [244, 6] width 33 height 12
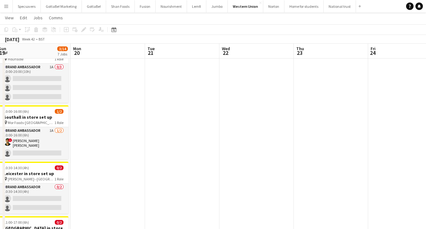
scroll to position [0, 227]
click at [139, 6] on button "Fusion Close" at bounding box center [145, 6] width 21 height 12
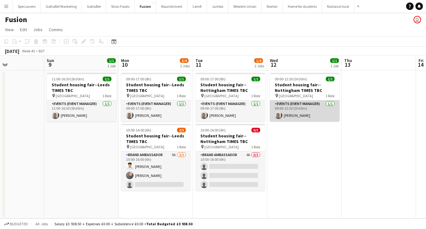
scroll to position [0, 178]
